Goal: Information Seeking & Learning: Learn about a topic

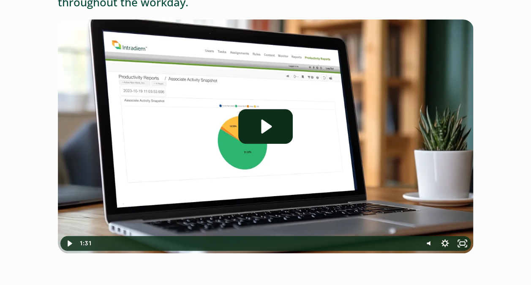
scroll to position [169, 0]
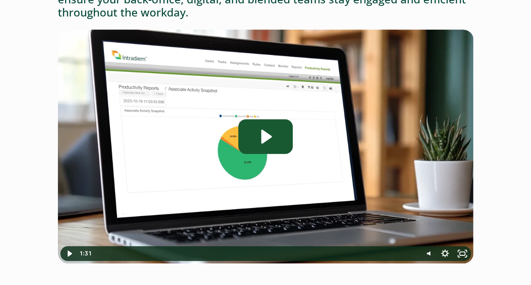
click at [263, 124] on icon "Play Video: Intradiem_User-Productivity-Tracking" at bounding box center [265, 136] width 54 height 35
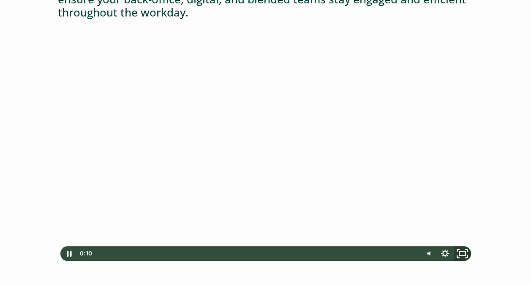
click at [460, 252] on icon "Fullscreen" at bounding box center [461, 253] width 21 height 18
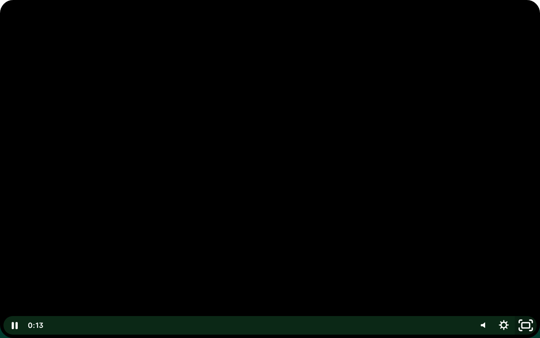
click at [527, 284] on icon "Unfullscreen" at bounding box center [526, 325] width 26 height 22
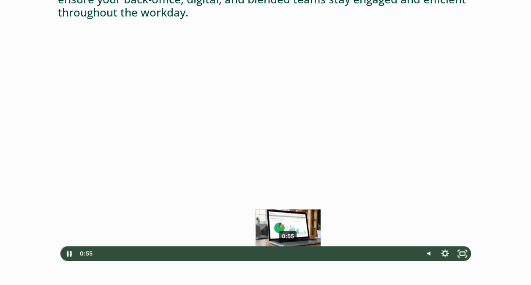
click at [288, 253] on div "0:55" at bounding box center [256, 253] width 316 height 15
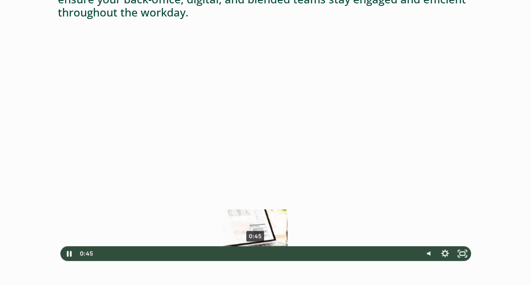
click at [255, 252] on div "0:45" at bounding box center [256, 253] width 316 height 15
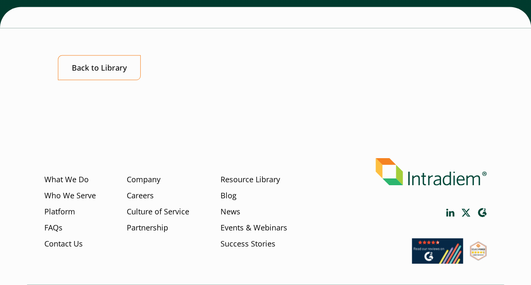
scroll to position [767, 0]
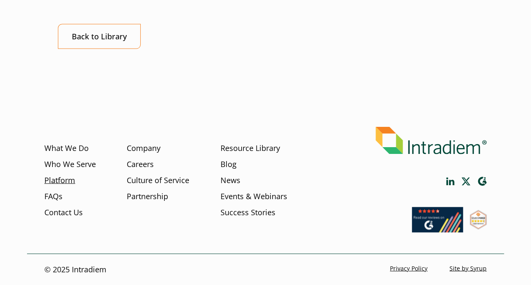
click at [57, 179] on link "Platform" at bounding box center [59, 179] width 31 height 11
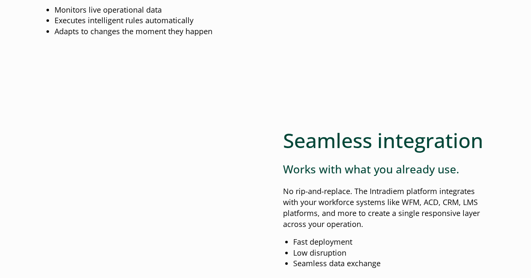
scroll to position [1013, 0]
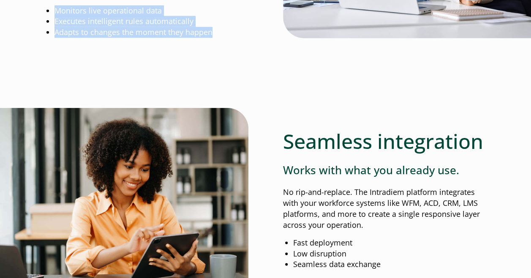
drag, startPoint x: 57, startPoint y: 14, endPoint x: 217, endPoint y: 38, distance: 161.7
click at [217, 38] on ul "Monitors live operational data Executes intelligent rules automatically Adapts …" at bounding box center [151, 21] width 194 height 33
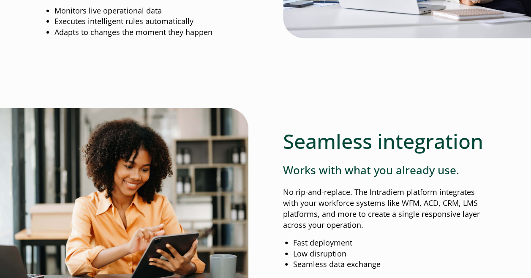
drag, startPoint x: 217, startPoint y: 38, endPoint x: 203, endPoint y: 68, distance: 32.7
click at [203, 68] on div at bounding box center [265, 76] width 442 height 63
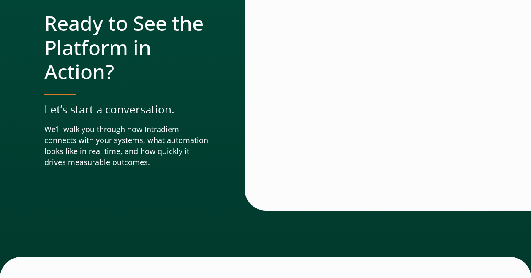
scroll to position [3085, 0]
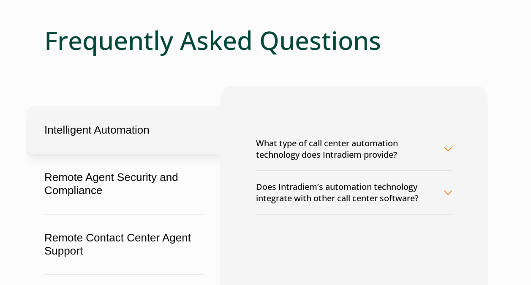
scroll to position [135, 0]
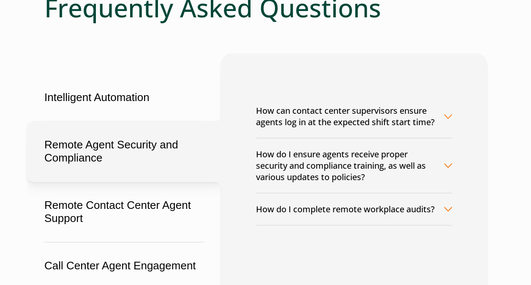
click at [328, 113] on button "How can contact center supervisors ensure agents log in at the expected shift s…" at bounding box center [354, 116] width 196 height 43
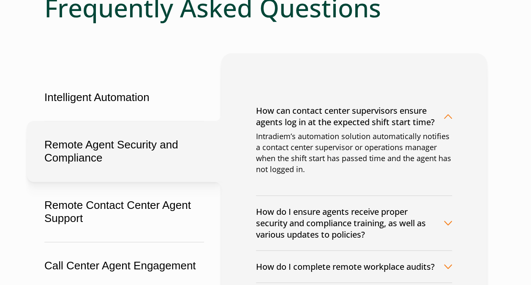
scroll to position [152, 0]
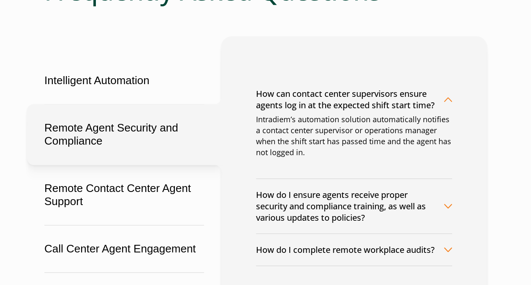
click at [442, 97] on button "How can contact center supervisors ensure agents log in at the expected shift s…" at bounding box center [354, 99] width 196 height 43
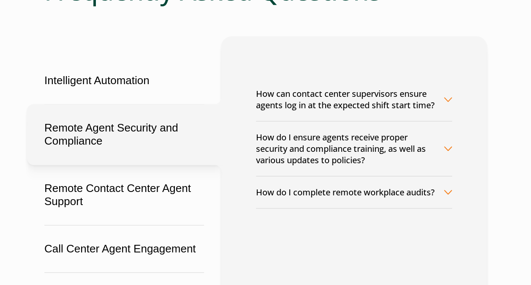
click at [440, 99] on button "How can contact center supervisors ensure agents log in at the expected shift s…" at bounding box center [354, 99] width 196 height 43
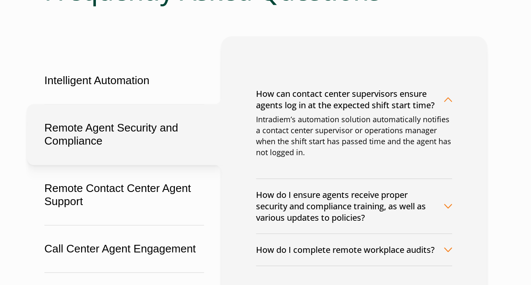
click at [440, 99] on button "How can contact center supervisors ensure agents log in at the expected shift s…" at bounding box center [354, 99] width 196 height 43
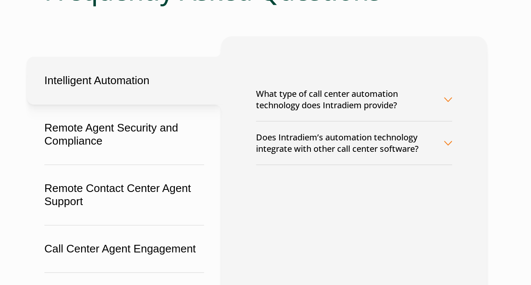
click at [345, 100] on button "What type of call center automation technology does Intradiem provide?" at bounding box center [354, 99] width 196 height 43
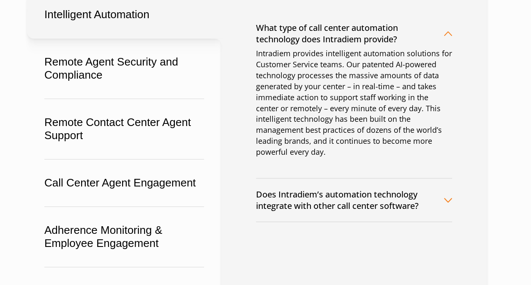
scroll to position [220, 0]
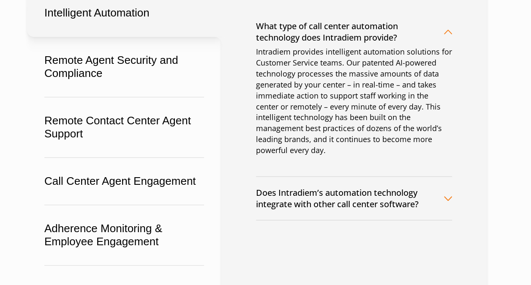
click at [376, 195] on button "Does Intradiem’s automation technology integrate with other call center softwar…" at bounding box center [354, 197] width 196 height 43
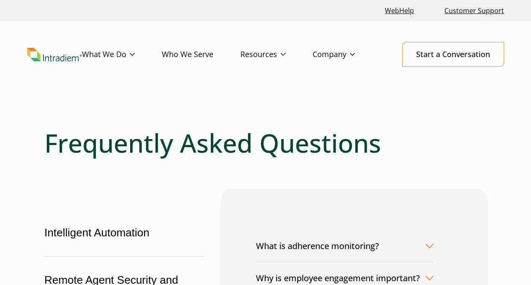
scroll to position [0, 0]
click at [244, 73] on link "Blog" at bounding box center [248, 71] width 14 height 9
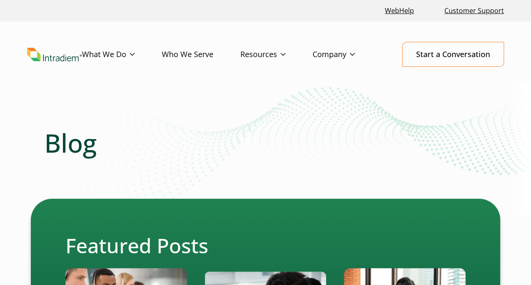
click at [49, 57] on img "Link to homepage of Intradiem" at bounding box center [54, 55] width 55 height 14
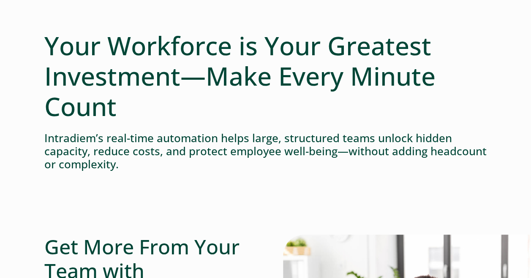
scroll to position [84, 0]
